Goal: Task Accomplishment & Management: Manage account settings

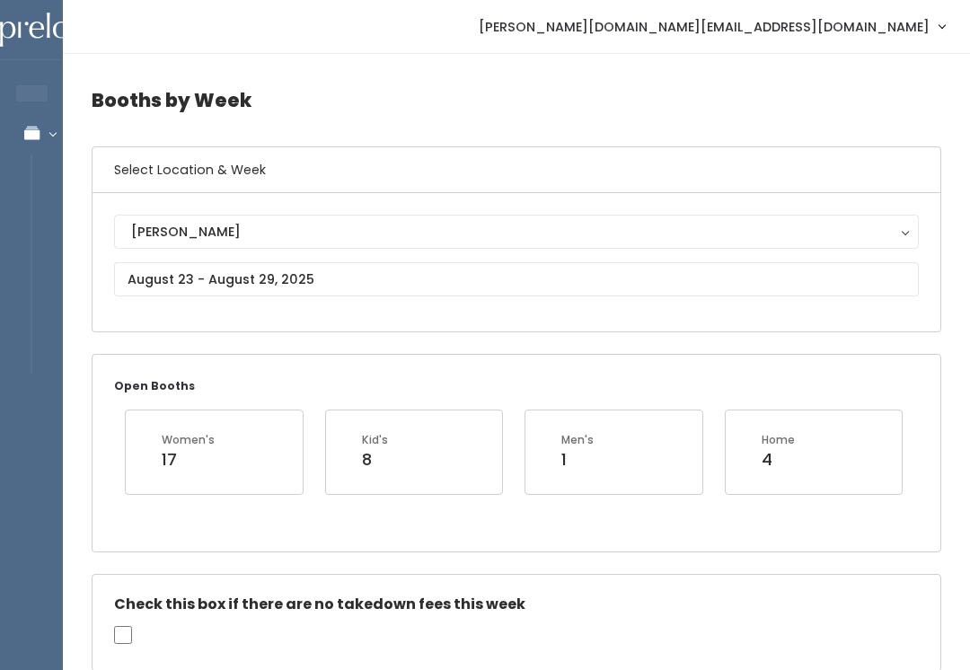
type input "77"
click at [791, 515] on div "Open Booths Women's 17 Kid's 8 Men's 1 Home 4" at bounding box center [516, 453] width 848 height 196
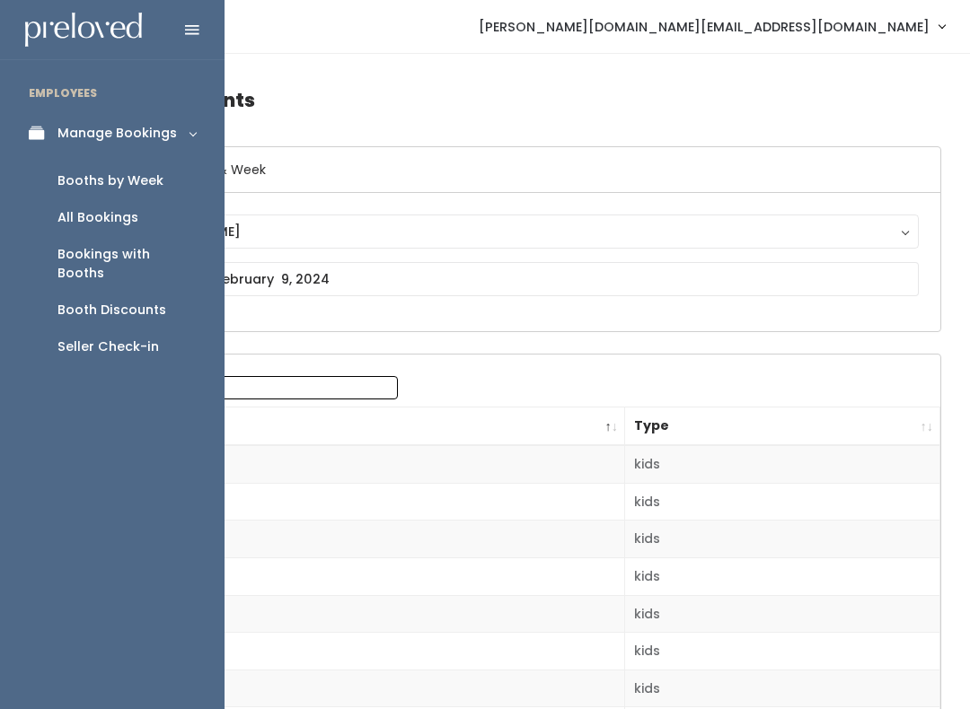
click at [103, 180] on div "Booths by Week" at bounding box center [110, 180] width 106 height 19
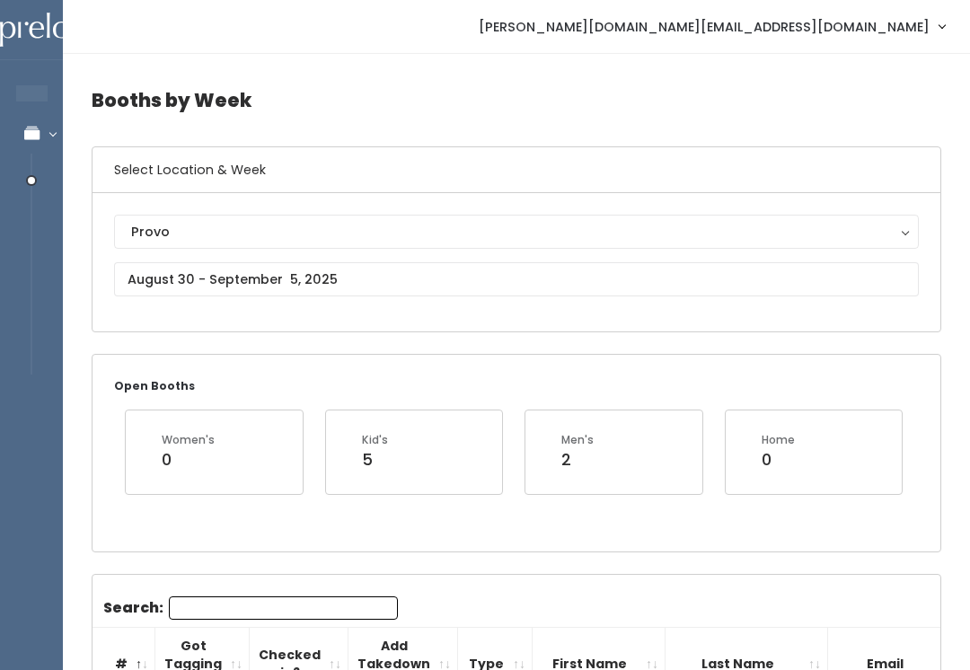
click at [324, 237] on div "Provo" at bounding box center [516, 232] width 770 height 20
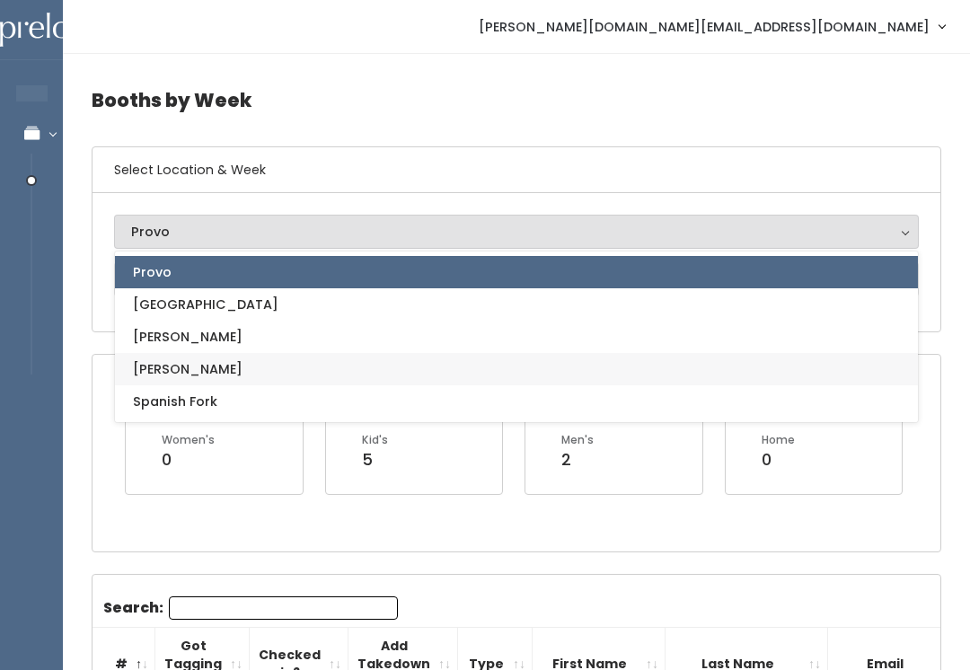
click at [259, 368] on link "[PERSON_NAME]" at bounding box center [516, 369] width 803 height 32
select select "3"
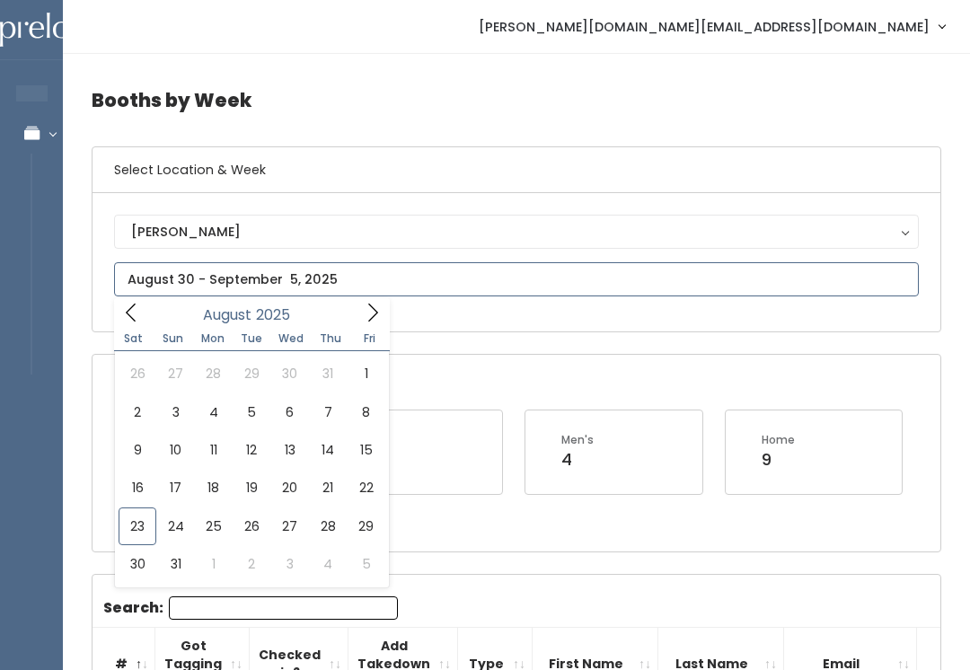
type input "August 23 to August 29"
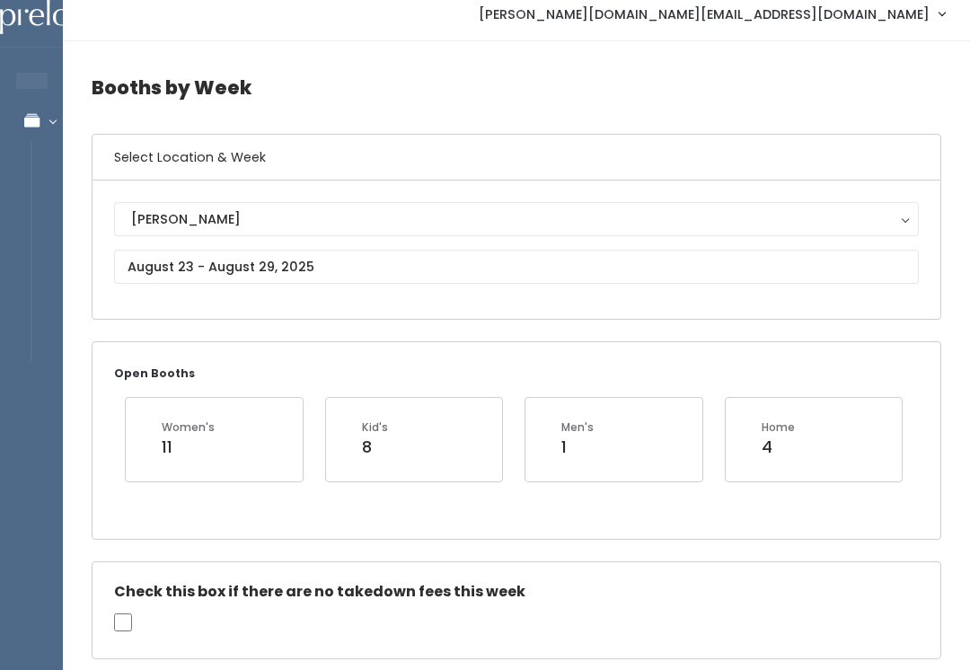
scroll to position [13, 0]
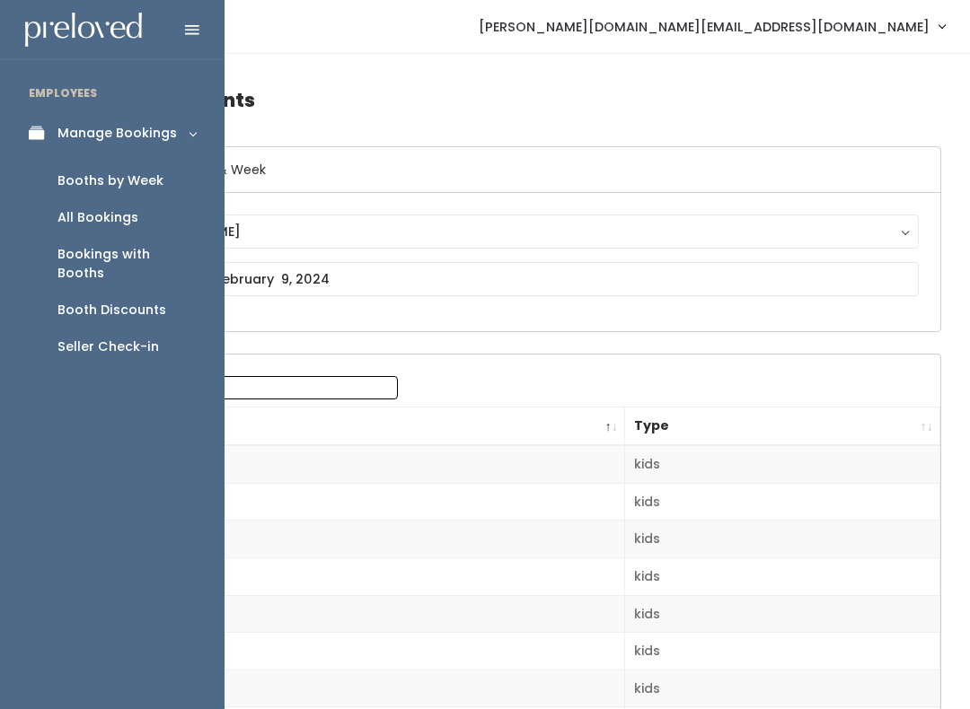
click at [163, 175] on link "Booths by Week" at bounding box center [112, 181] width 224 height 37
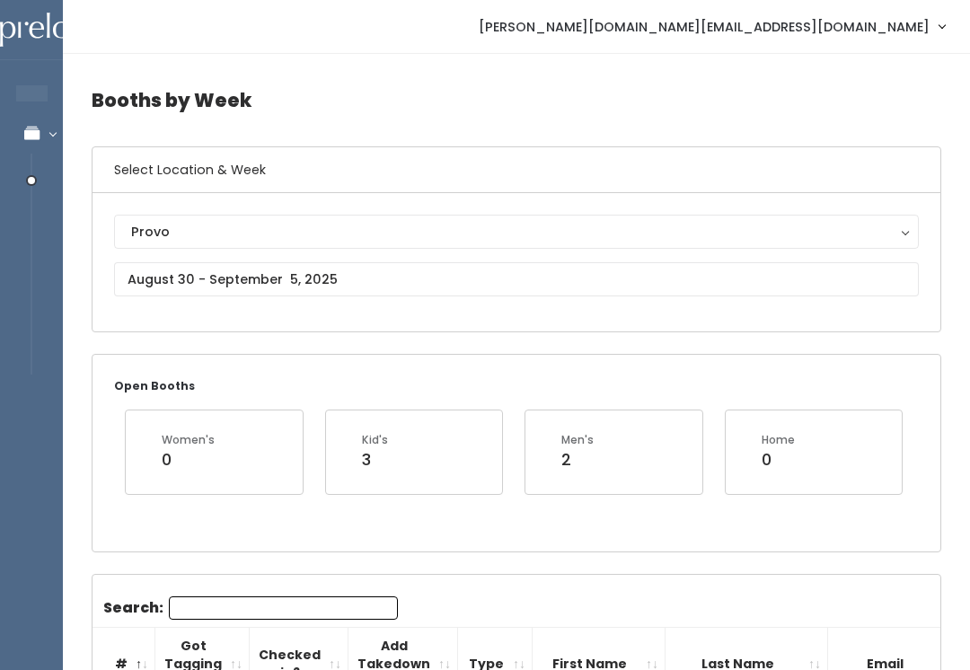
click at [352, 233] on div "Provo" at bounding box center [516, 232] width 770 height 20
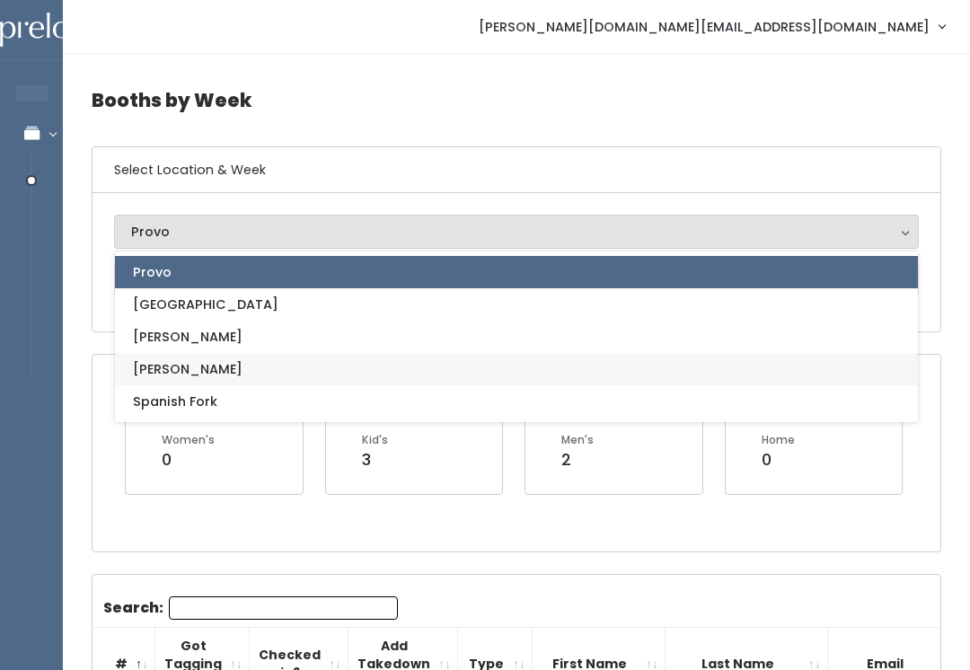
click at [250, 375] on link "[PERSON_NAME]" at bounding box center [516, 369] width 803 height 32
select select "3"
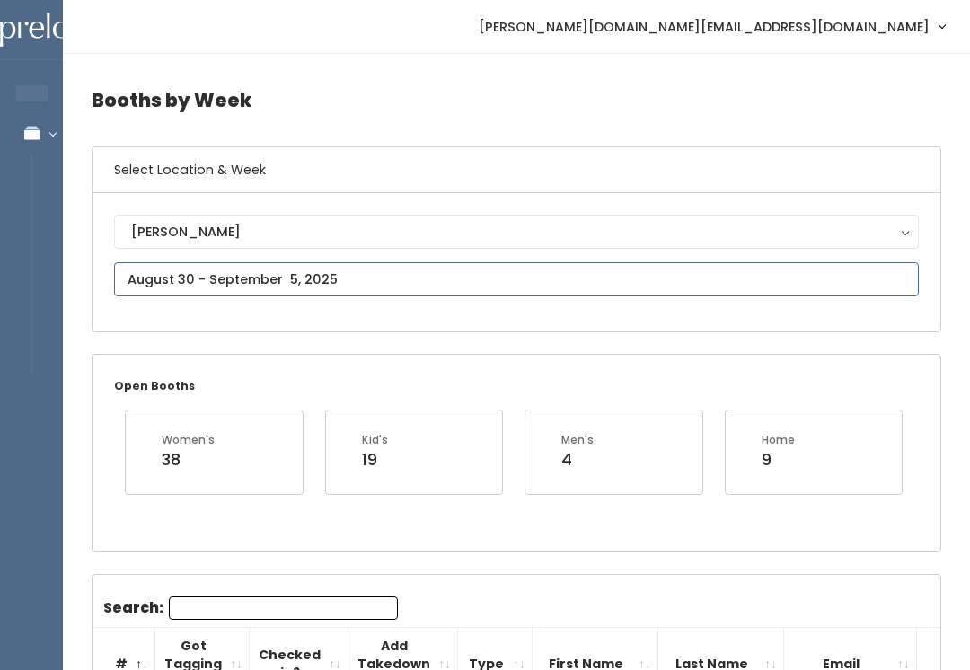
click at [347, 272] on input "text" at bounding box center [516, 279] width 805 height 34
type input "[DATE] to [DATE]"
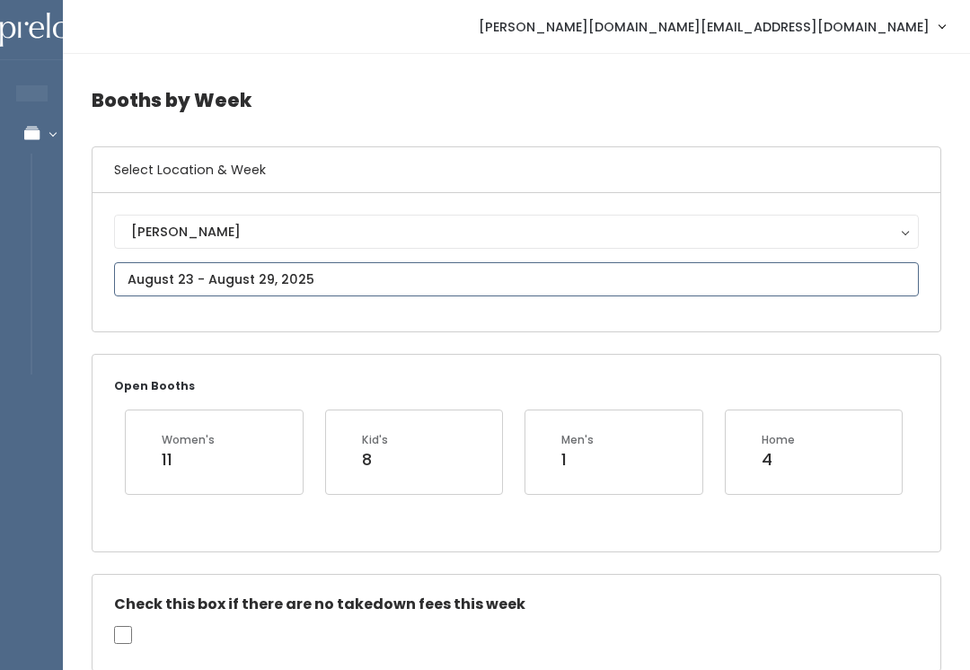
click at [617, 293] on input "text" at bounding box center [516, 279] width 805 height 34
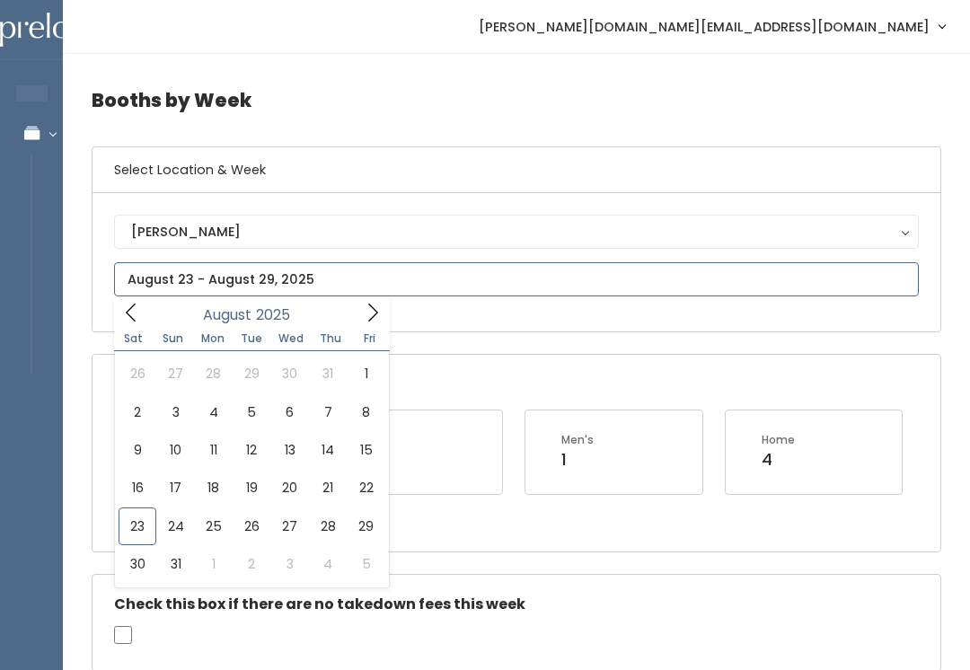
type input "August 30 to September 5"
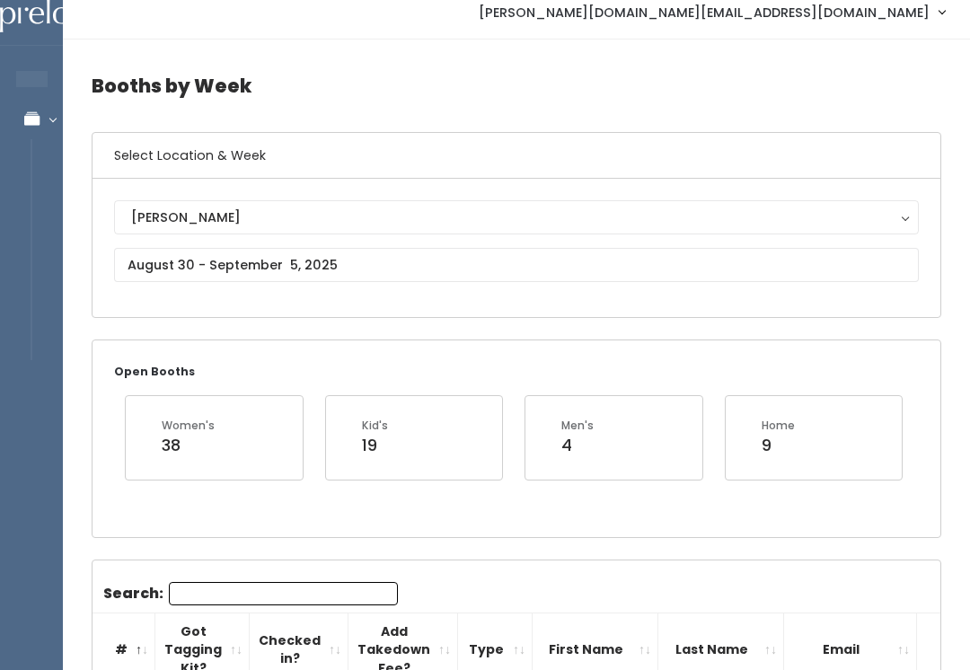
scroll to position [15, 0]
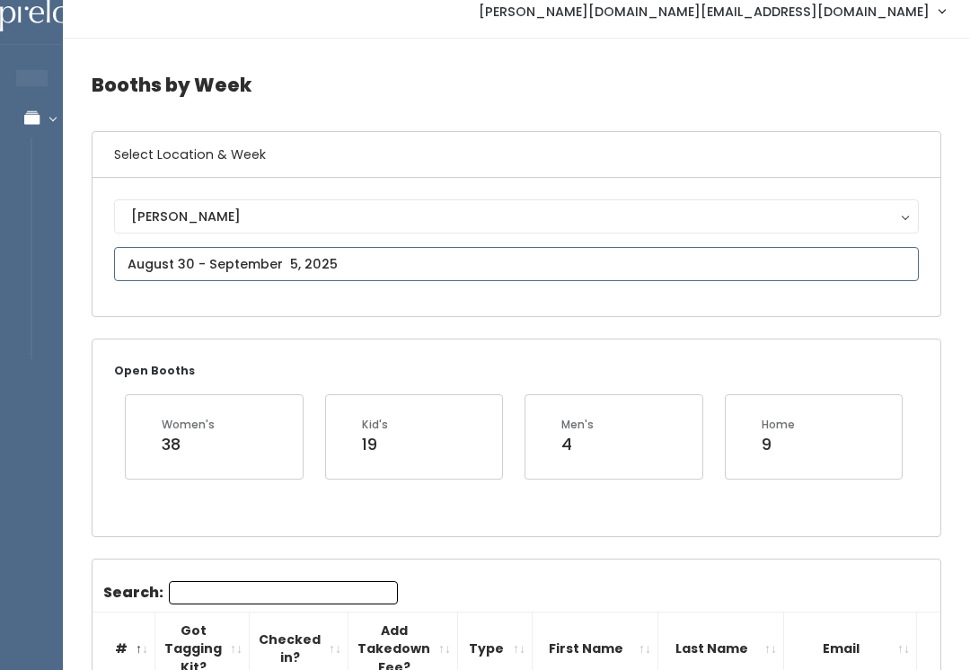
click at [641, 270] on input "text" at bounding box center [516, 264] width 805 height 34
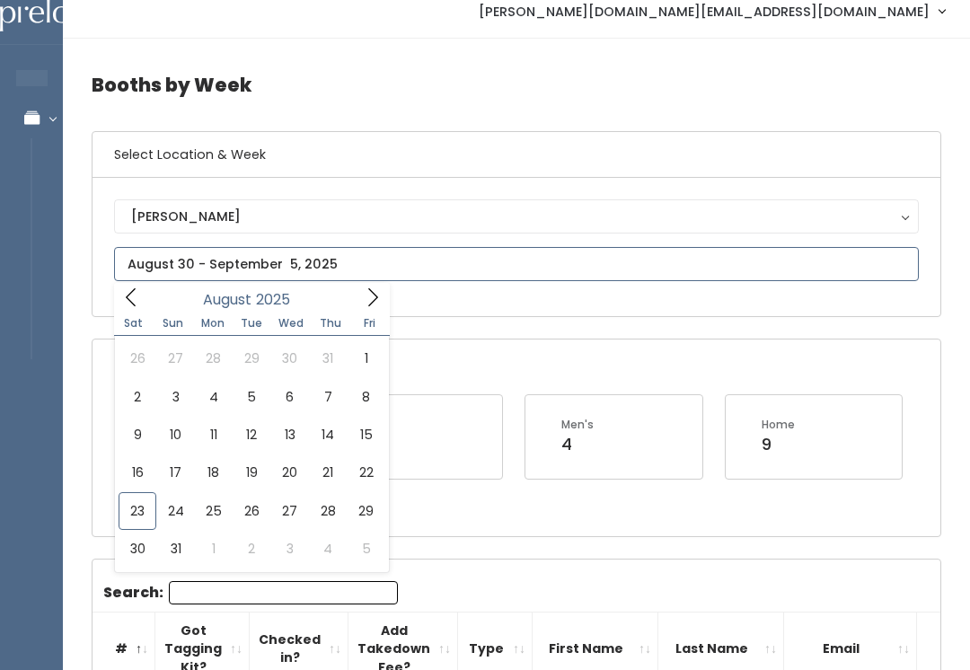
click at [369, 306] on icon at bounding box center [373, 297] width 20 height 20
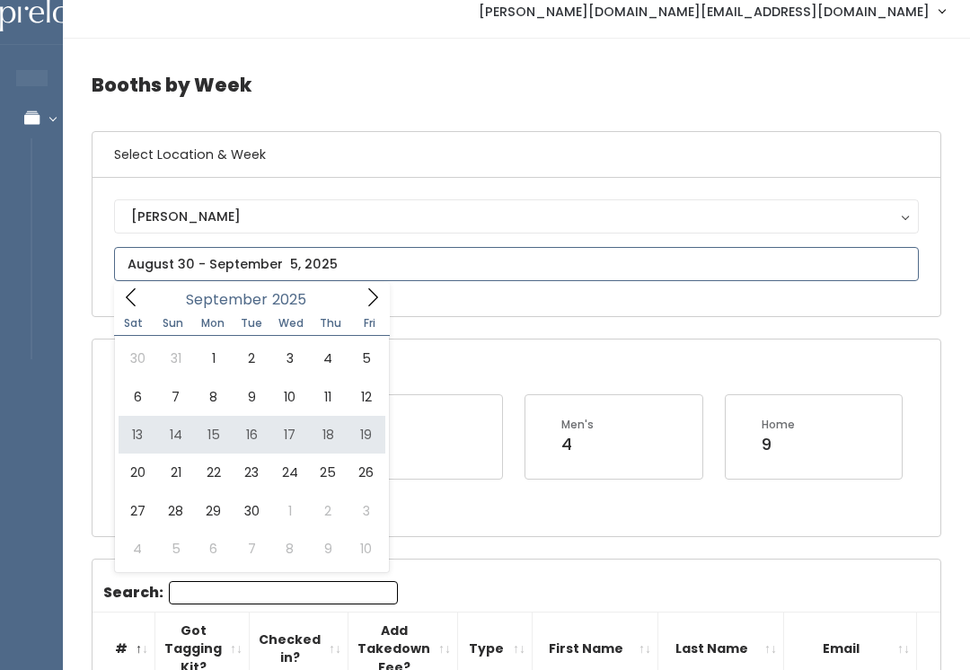
type input "September 13 to September 19"
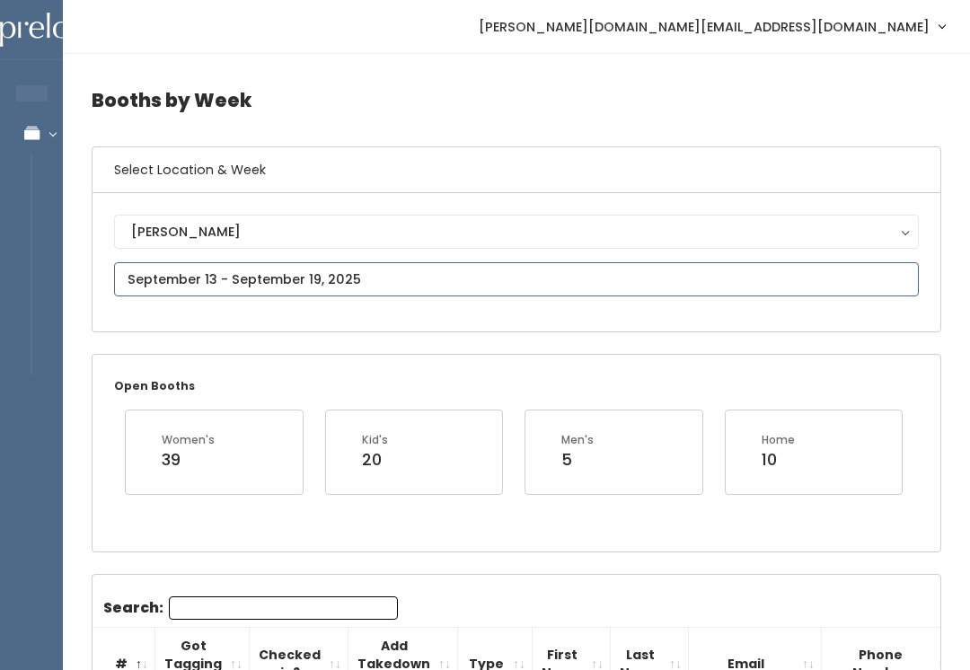
click at [655, 274] on input "text" at bounding box center [516, 279] width 805 height 34
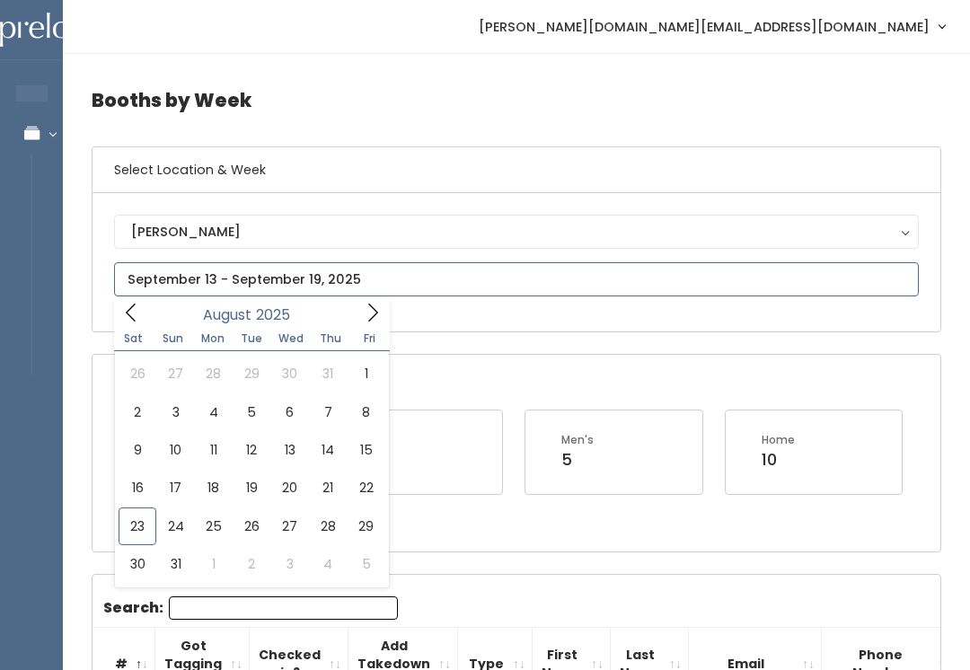
click at [377, 312] on icon at bounding box center [373, 313] width 20 height 20
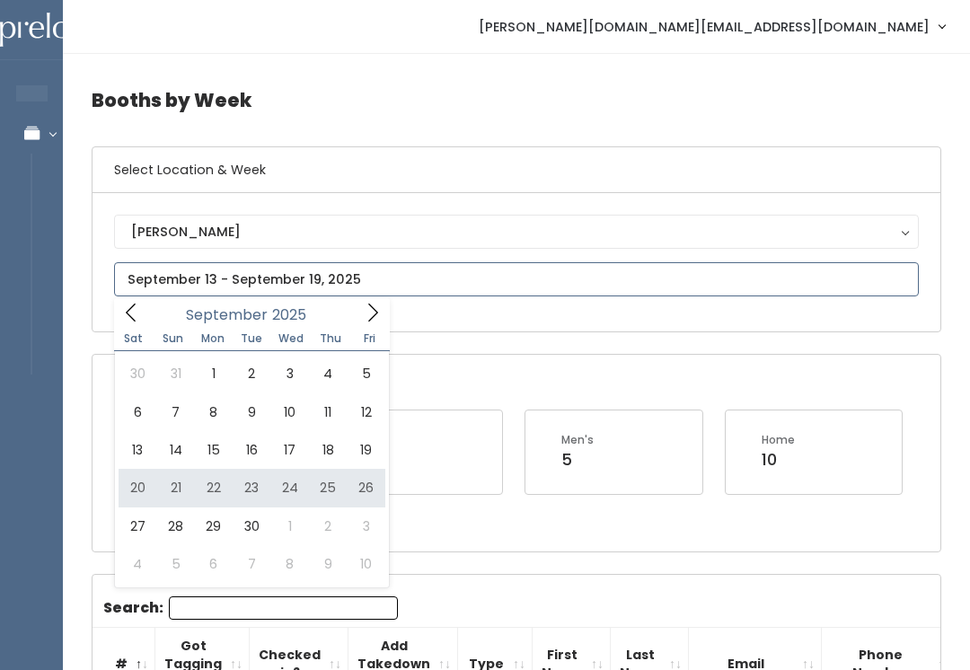
type input "September 20 to September 26"
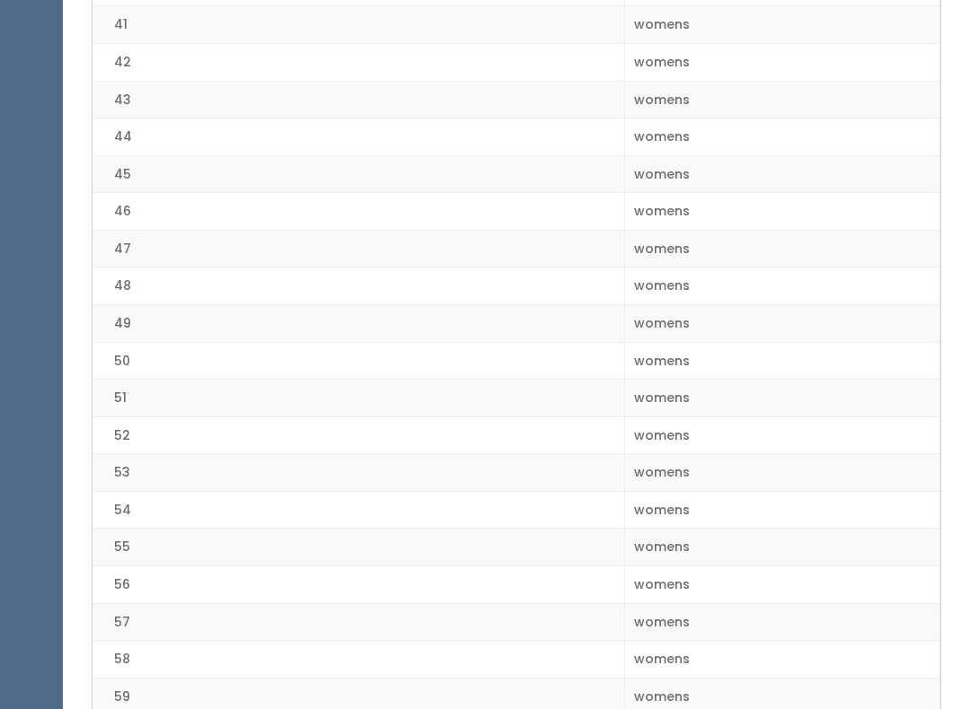
scroll to position [1932, 0]
